Goal: Task Accomplishment & Management: Complete application form

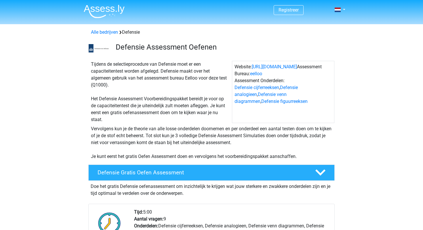
scroll to position [151, 0]
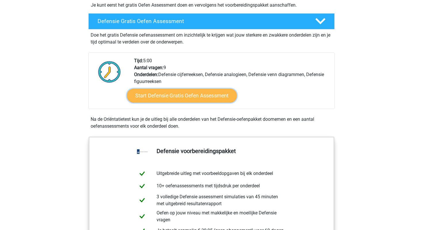
click at [171, 95] on link "Start Defensie Gratis Oefen Assessment" at bounding box center [182, 96] width 110 height 14
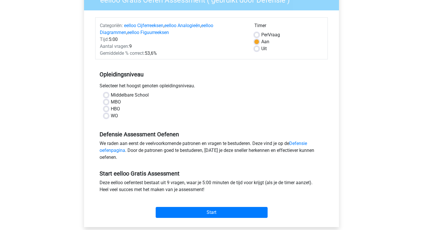
scroll to position [74, 0]
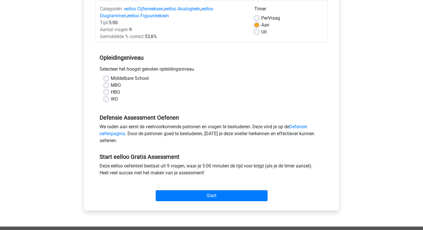
click at [111, 96] on label "WO" at bounding box center [114, 99] width 7 height 7
click at [109, 96] on input "WO" at bounding box center [106, 99] width 5 height 6
radio input "true"
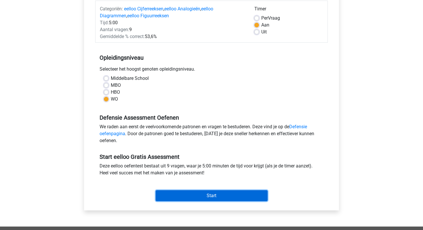
click at [204, 194] on input "Start" at bounding box center [212, 195] width 112 height 11
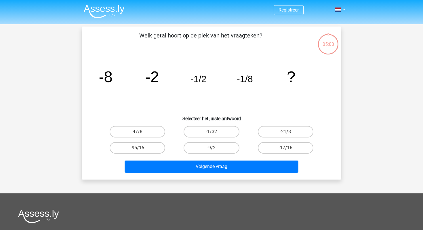
scroll to position [13, 0]
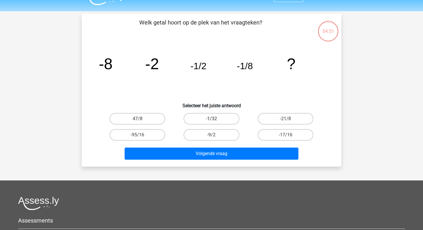
click at [226, 117] on label "-1/32" at bounding box center [212, 119] width 56 height 12
click at [215, 119] on input "-1/32" at bounding box center [214, 121] width 4 height 4
radio input "true"
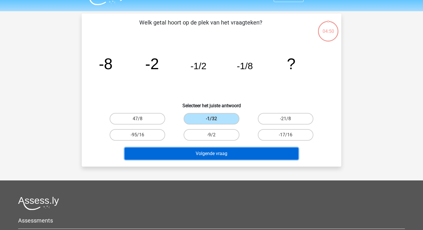
click at [216, 150] on button "Volgende vraag" at bounding box center [212, 153] width 174 height 12
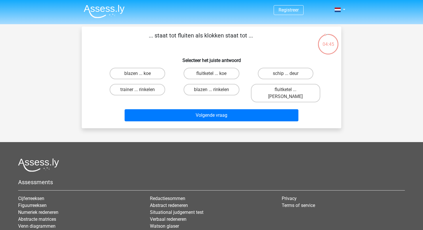
scroll to position [0, 0]
click at [275, 91] on label "fluitketel ... luiden" at bounding box center [285, 93] width 69 height 18
click at [286, 91] on input "fluitketel ... luiden" at bounding box center [288, 92] width 4 height 4
radio input "true"
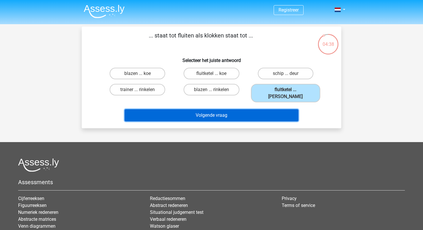
click at [255, 109] on button "Volgende vraag" at bounding box center [212, 115] width 174 height 12
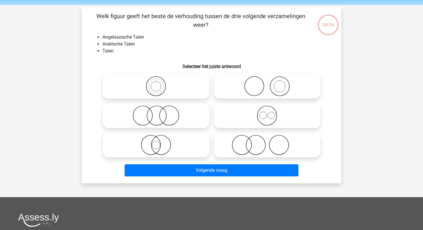
scroll to position [20, 0]
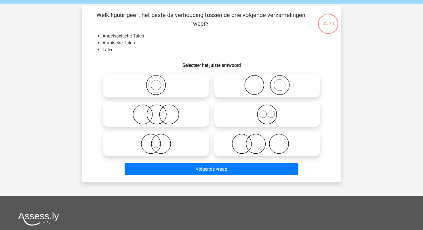
click at [265, 113] on icon at bounding box center [267, 114] width 102 height 20
click at [267, 111] on input "radio" at bounding box center [269, 110] width 4 height 4
radio input "true"
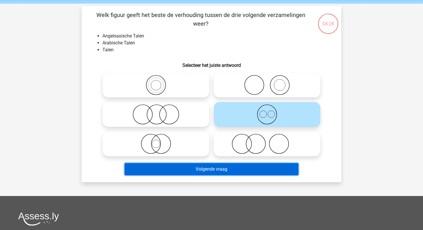
click at [247, 172] on button "Volgende vraag" at bounding box center [212, 169] width 174 height 12
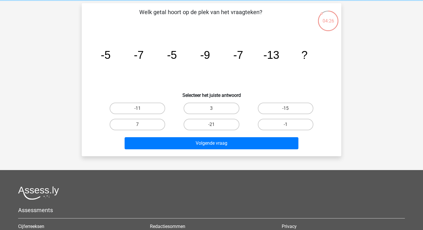
scroll to position [24, 0]
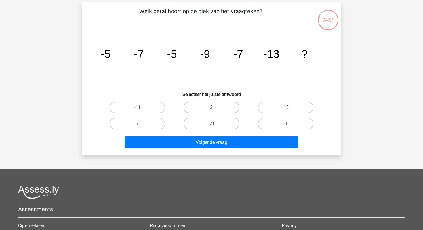
click at [150, 105] on label "-11" at bounding box center [138, 108] width 56 height 12
click at [141, 107] on input "-11" at bounding box center [140, 109] width 4 height 4
radio input "true"
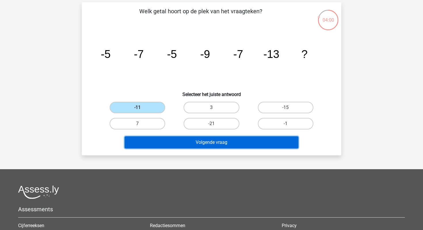
click at [168, 144] on button "Volgende vraag" at bounding box center [212, 142] width 174 height 12
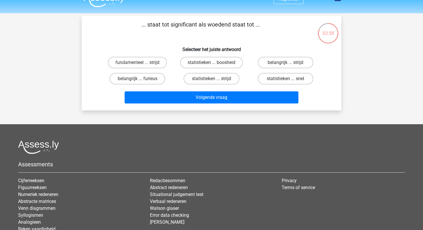
scroll to position [12, 0]
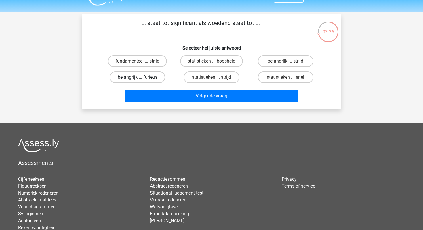
click at [155, 79] on label "belangrijk ... furieus" at bounding box center [138, 77] width 56 height 12
click at [141, 79] on input "belangrijk ... furieus" at bounding box center [140, 79] width 4 height 4
radio input "true"
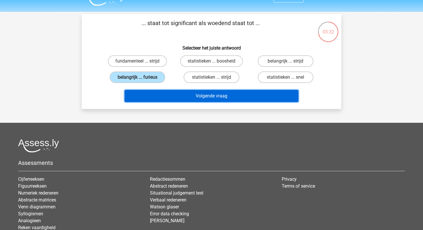
click at [168, 97] on button "Volgende vraag" at bounding box center [212, 96] width 174 height 12
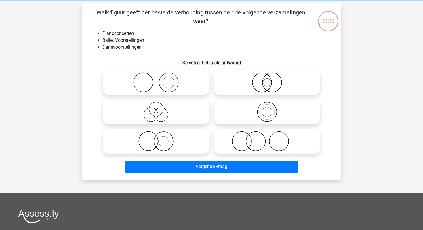
scroll to position [23, 0]
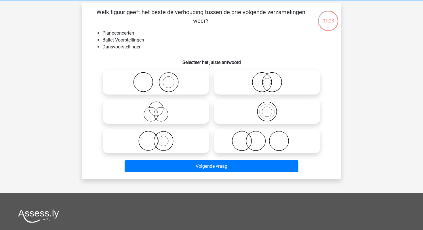
click at [172, 82] on icon at bounding box center [156, 82] width 102 height 20
click at [160, 79] on input "radio" at bounding box center [158, 77] width 4 height 4
radio input "true"
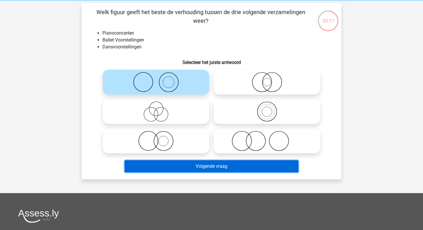
drag, startPoint x: 211, startPoint y: 166, endPoint x: 263, endPoint y: 96, distance: 87.9
click at [263, 95] on div "Welk figuur geeft het beste de verhouding tussen de drie volgende verzamelingen…" at bounding box center [211, 91] width 255 height 167
click at [234, 162] on button "Volgende vraag" at bounding box center [212, 166] width 174 height 12
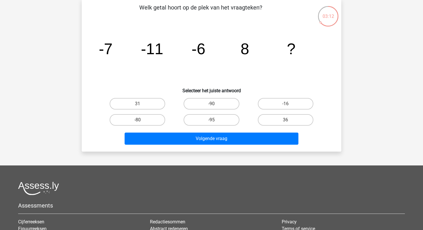
scroll to position [33, 0]
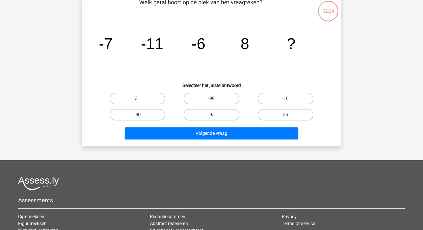
click at [281, 98] on label "-16" at bounding box center [286, 99] width 56 height 12
click at [286, 98] on input "-16" at bounding box center [288, 100] width 4 height 4
radio input "true"
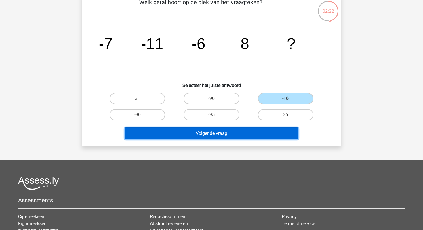
click at [262, 138] on button "Volgende vraag" at bounding box center [212, 133] width 174 height 12
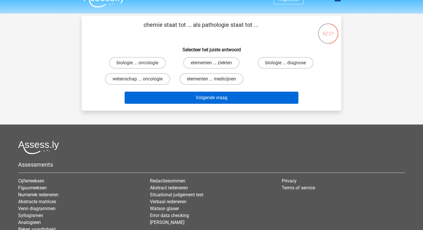
scroll to position [12, 0]
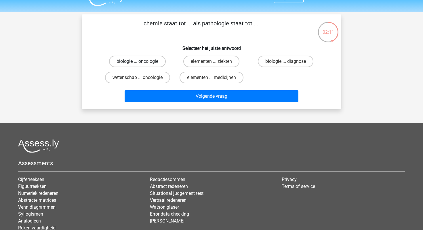
click at [150, 66] on label "biologie ... oncologie" at bounding box center [137, 62] width 57 height 12
click at [141, 65] on input "biologie ... oncologie" at bounding box center [140, 63] width 4 height 4
radio input "true"
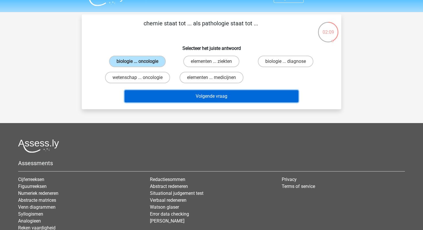
click at [196, 100] on button "Volgende vraag" at bounding box center [212, 96] width 174 height 12
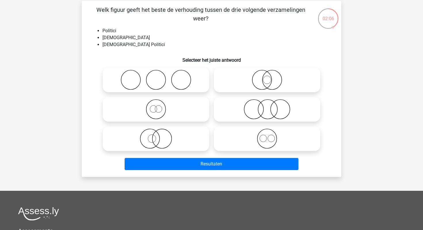
scroll to position [25, 0]
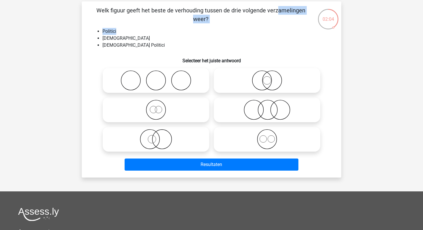
drag, startPoint x: 158, startPoint y: 10, endPoint x: 214, endPoint y: 29, distance: 59.1
click at [214, 29] on div "Welk figuur geeft het beste de verhouding tussen de drie volgende verzamelingen…" at bounding box center [211, 89] width 255 height 167
click at [214, 29] on li "Politici" at bounding box center [217, 31] width 230 height 7
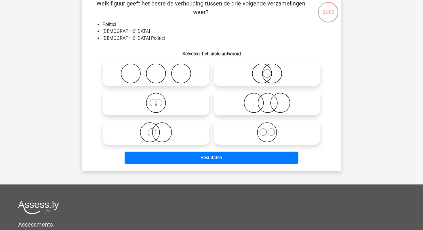
scroll to position [33, 0]
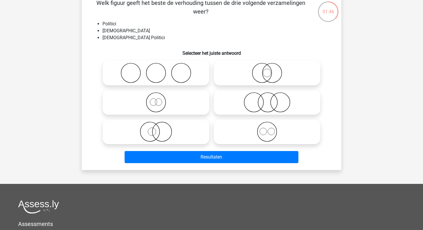
click at [271, 75] on circle at bounding box center [261, 72] width 19 height 19
click at [271, 70] on input "radio" at bounding box center [269, 68] width 4 height 4
radio input "true"
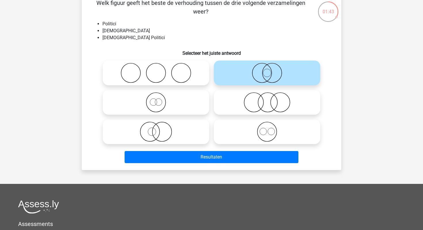
click at [170, 138] on icon at bounding box center [156, 131] width 102 height 20
click at [160, 129] on input "radio" at bounding box center [158, 127] width 4 height 4
radio input "true"
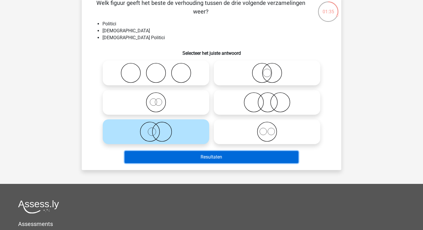
click at [156, 154] on button "Resultaten" at bounding box center [212, 157] width 174 height 12
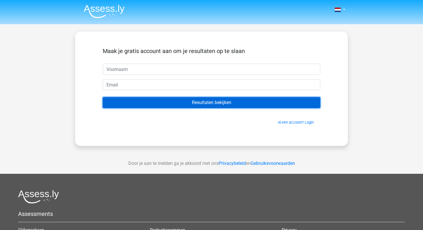
drag, startPoint x: 270, startPoint y: 105, endPoint x: 173, endPoint y: 7, distance: 138.6
click at [253, 88] on form "Maak je gratis account aan om je resultaten op te slaan Resultaten bekijken Al …" at bounding box center [212, 85] width 218 height 77
